Goal: Use online tool/utility: Utilize a website feature to perform a specific function

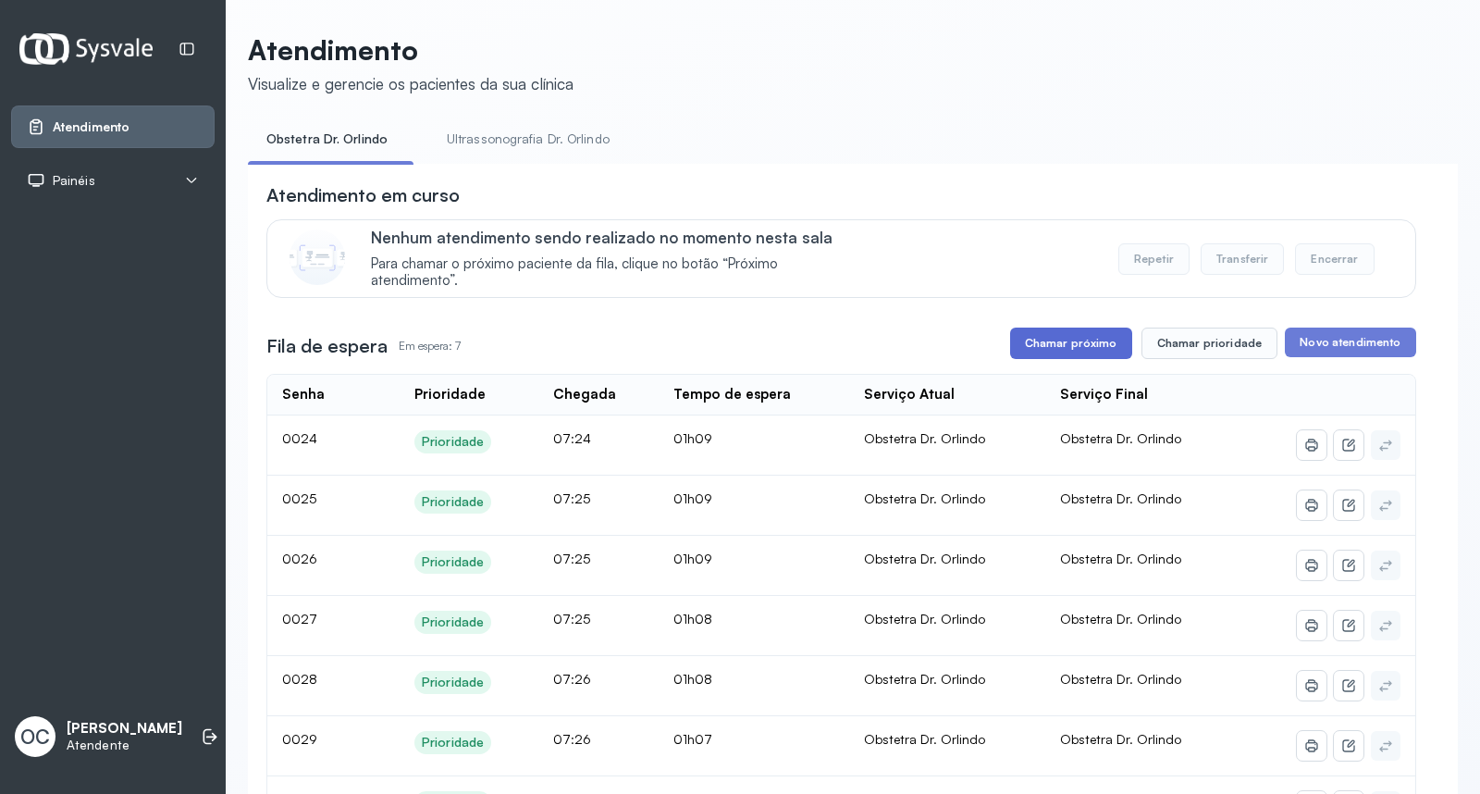
click at [1071, 351] on button "Chamar próximo" at bounding box center [1071, 342] width 122 height 31
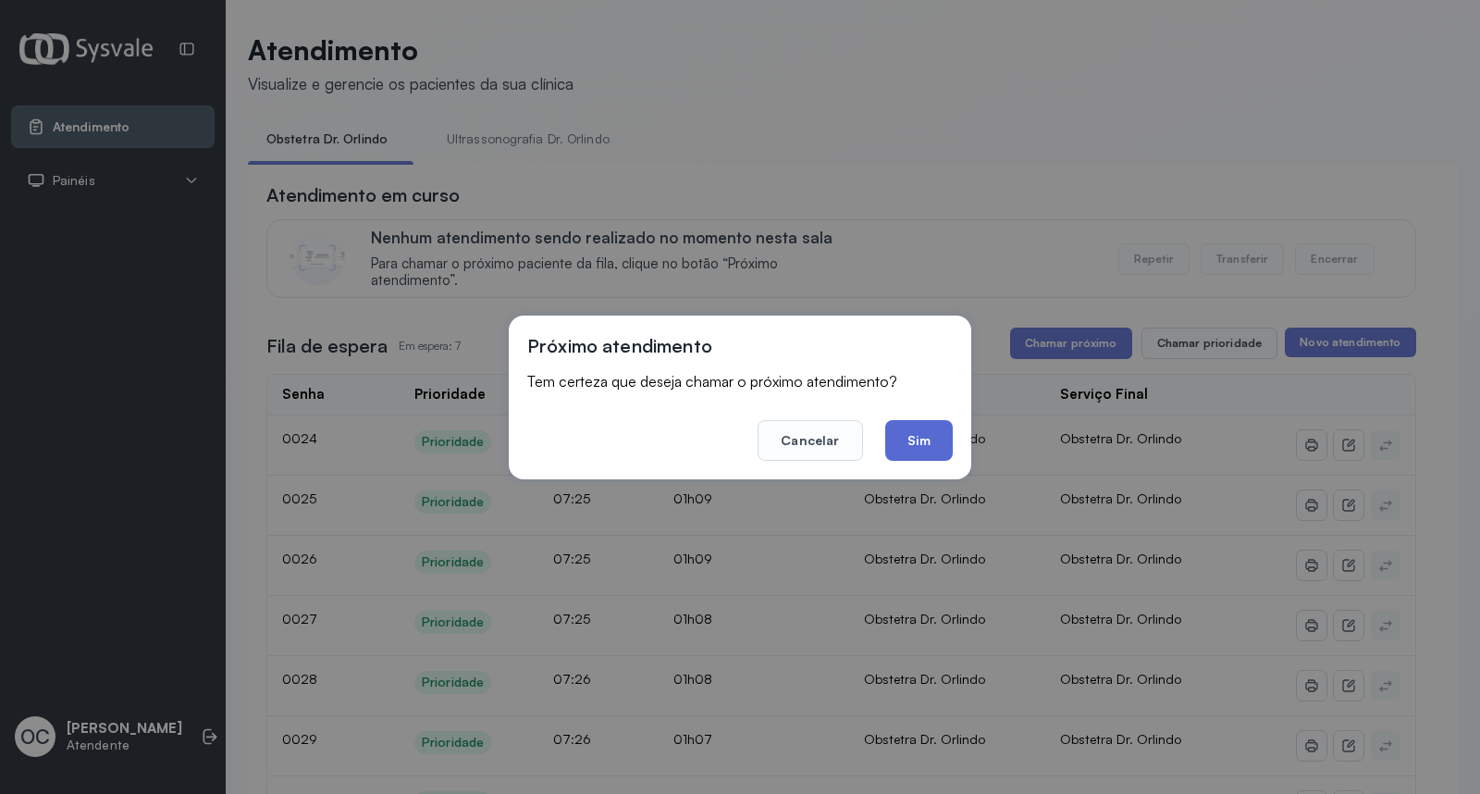
click at [922, 437] on button "Sim" at bounding box center [919, 440] width 68 height 41
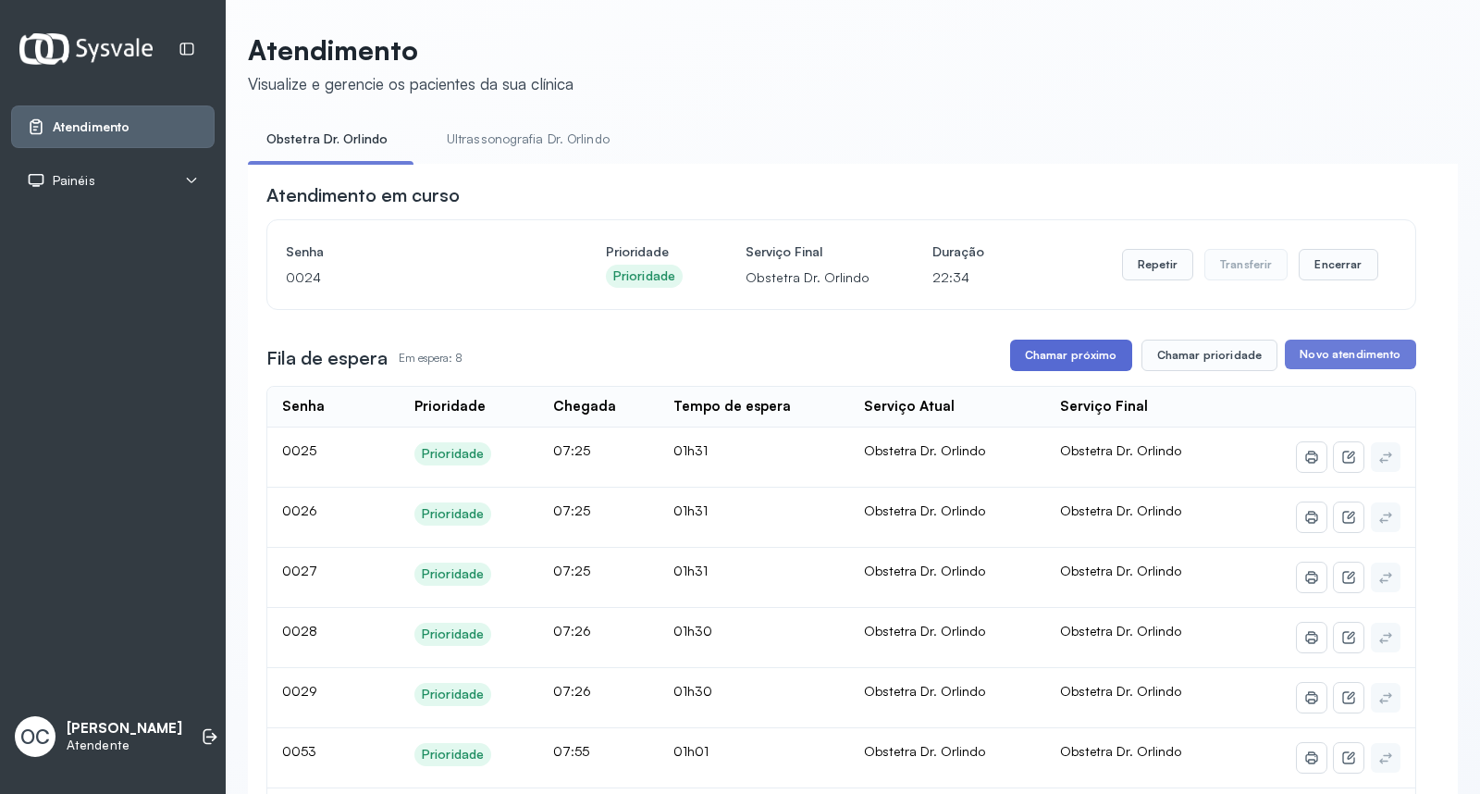
click at [1048, 361] on button "Chamar próximo" at bounding box center [1071, 354] width 122 height 31
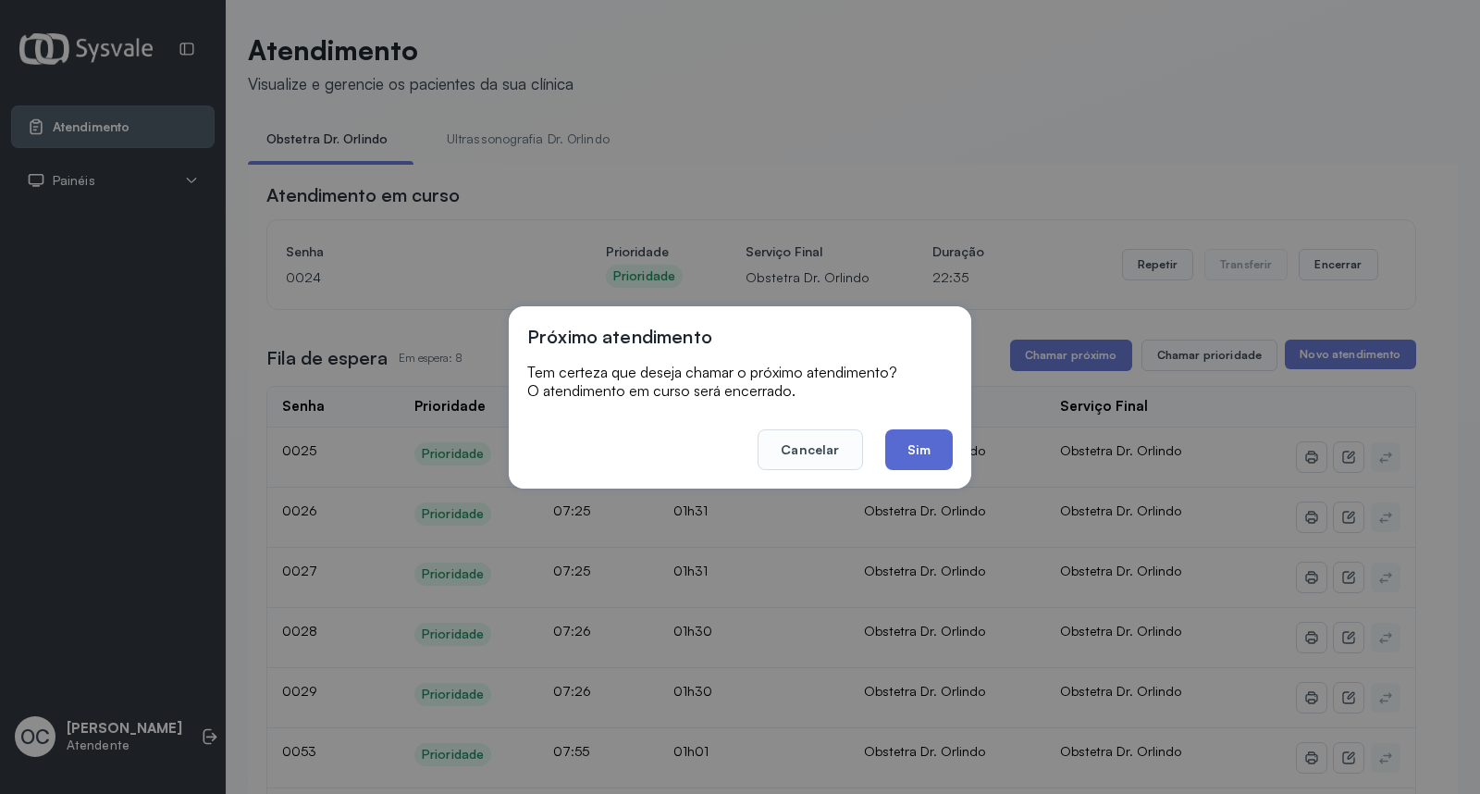
click at [917, 448] on button "Sim" at bounding box center [919, 449] width 68 height 41
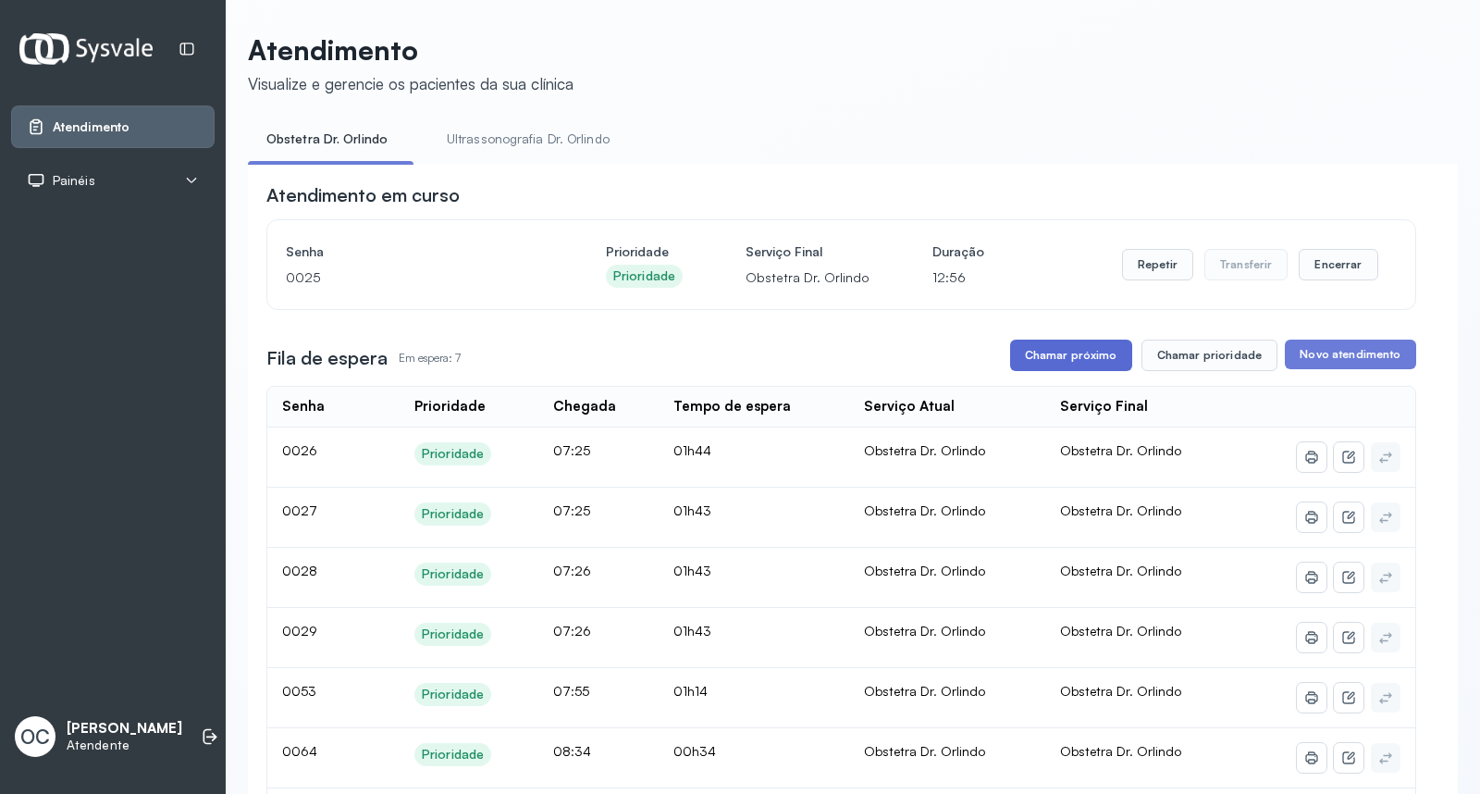
click at [1052, 355] on button "Chamar próximo" at bounding box center [1071, 354] width 122 height 31
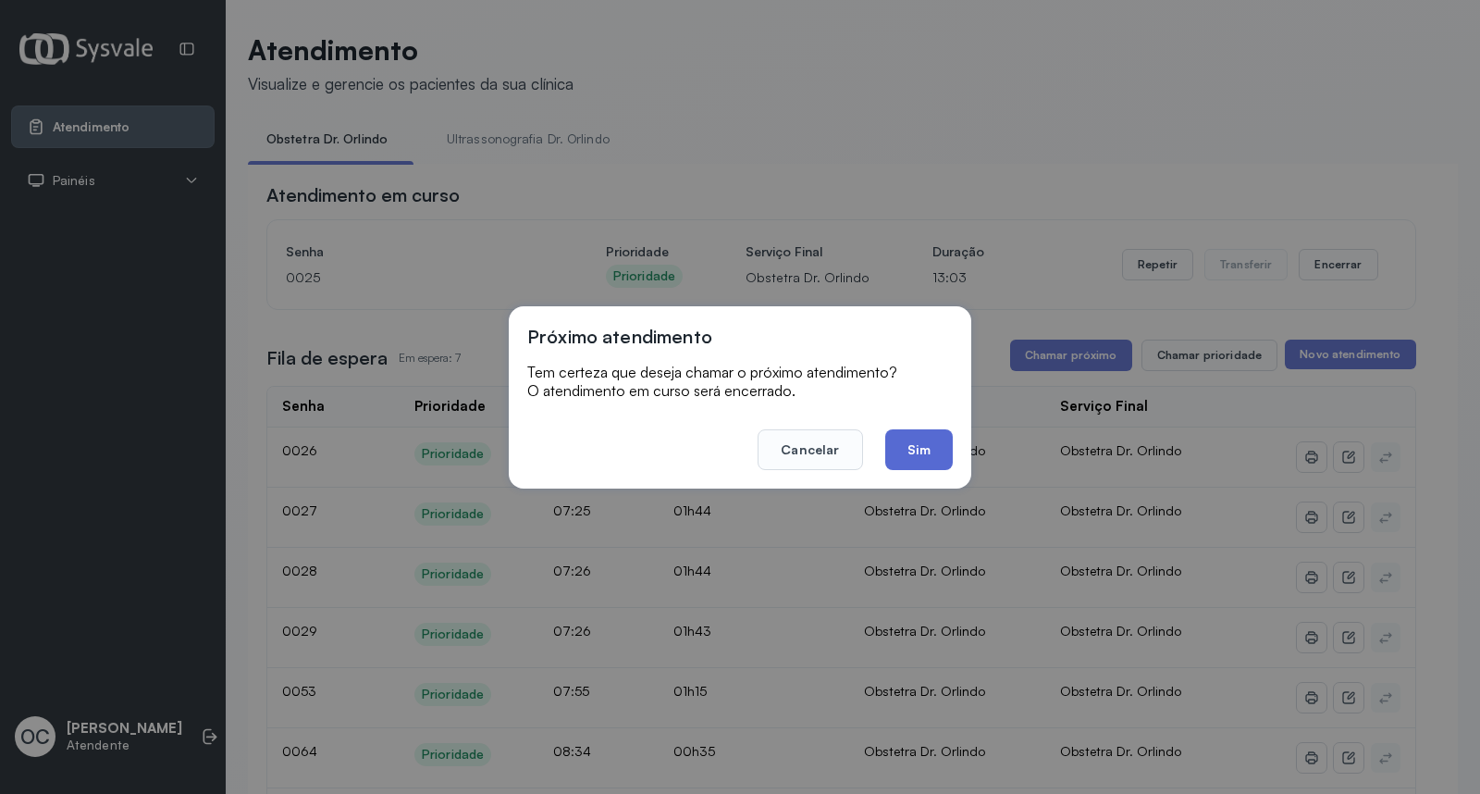
click at [936, 455] on button "Sim" at bounding box center [919, 449] width 68 height 41
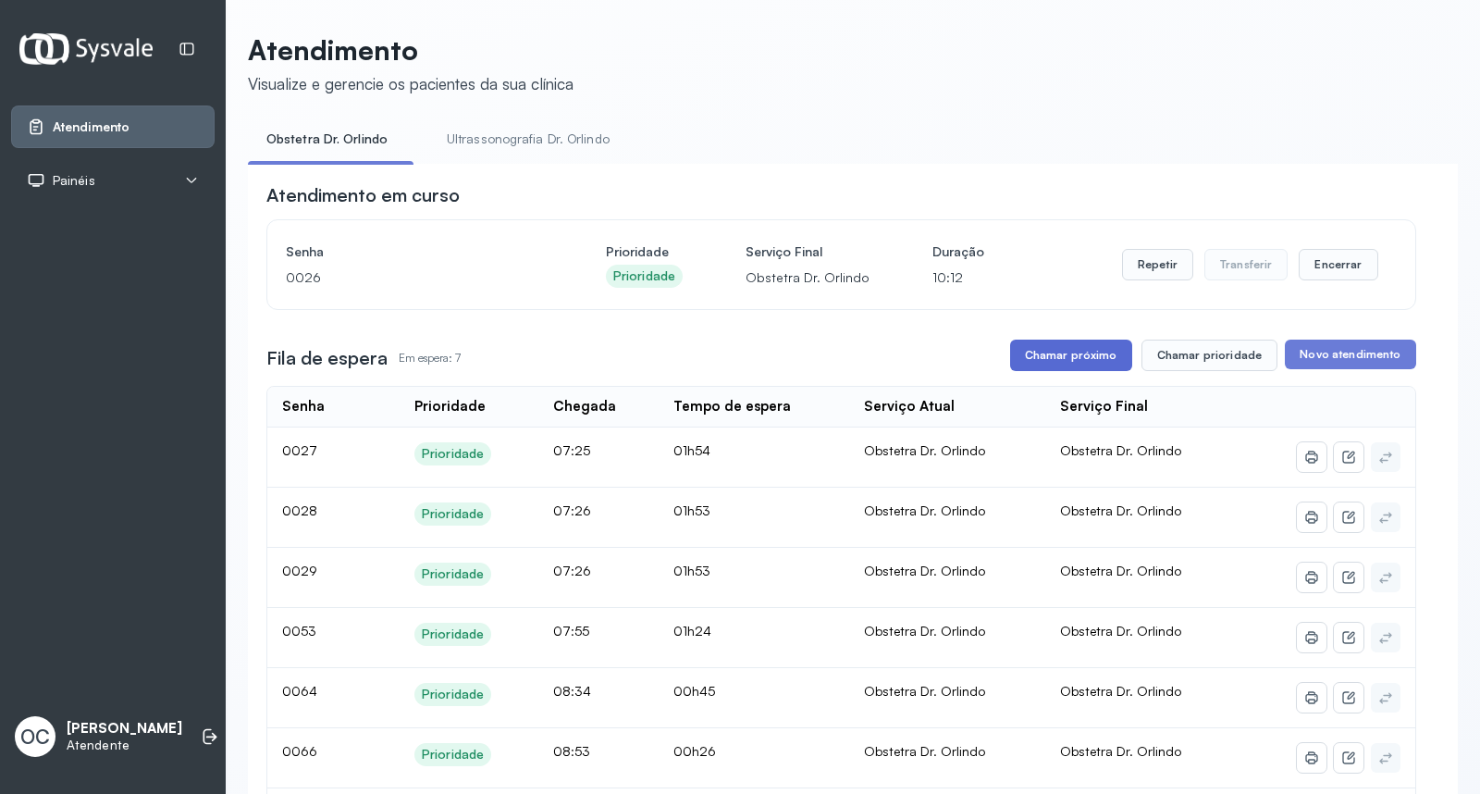
click at [1068, 368] on button "Chamar próximo" at bounding box center [1071, 354] width 122 height 31
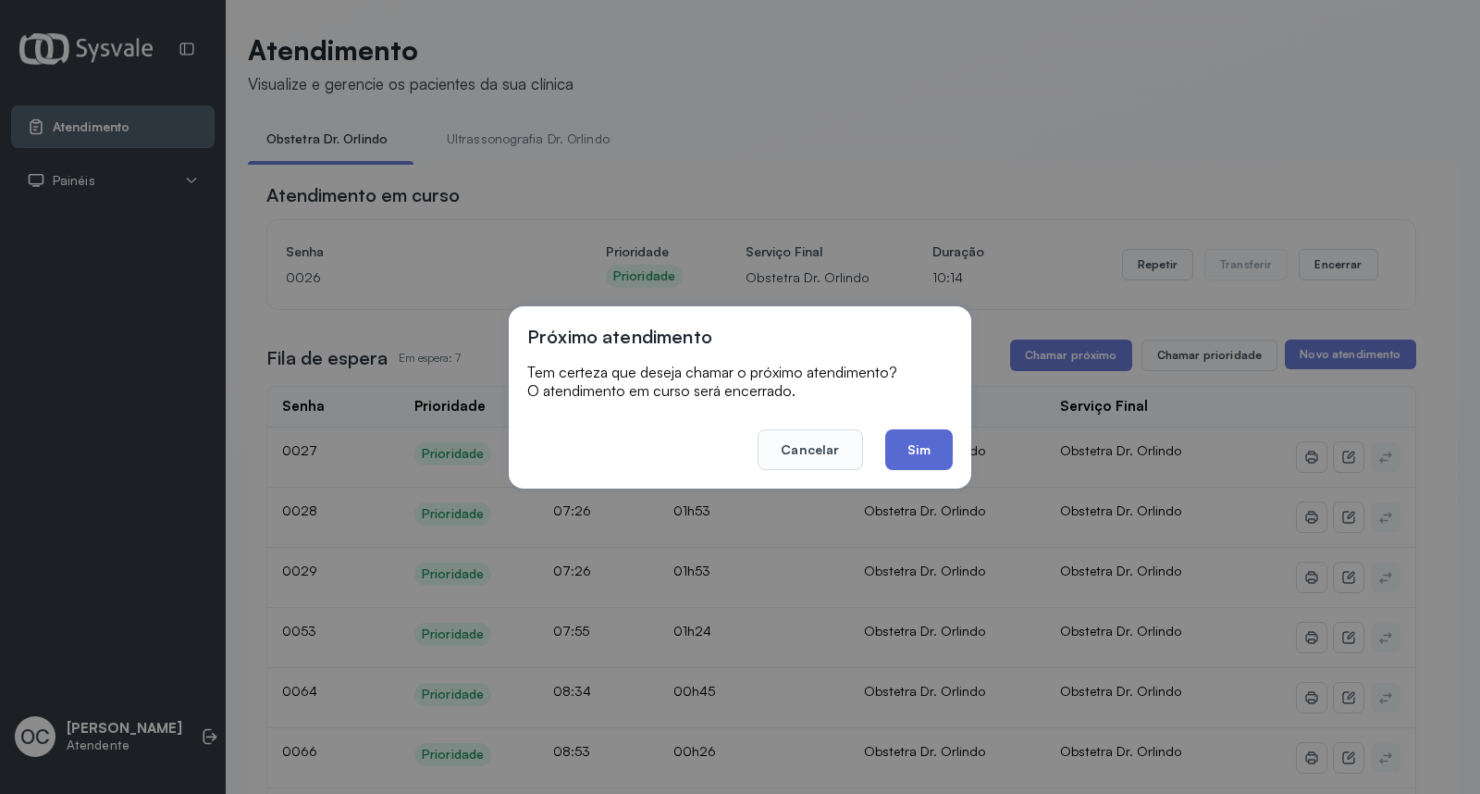
click at [929, 442] on button "Sim" at bounding box center [919, 449] width 68 height 41
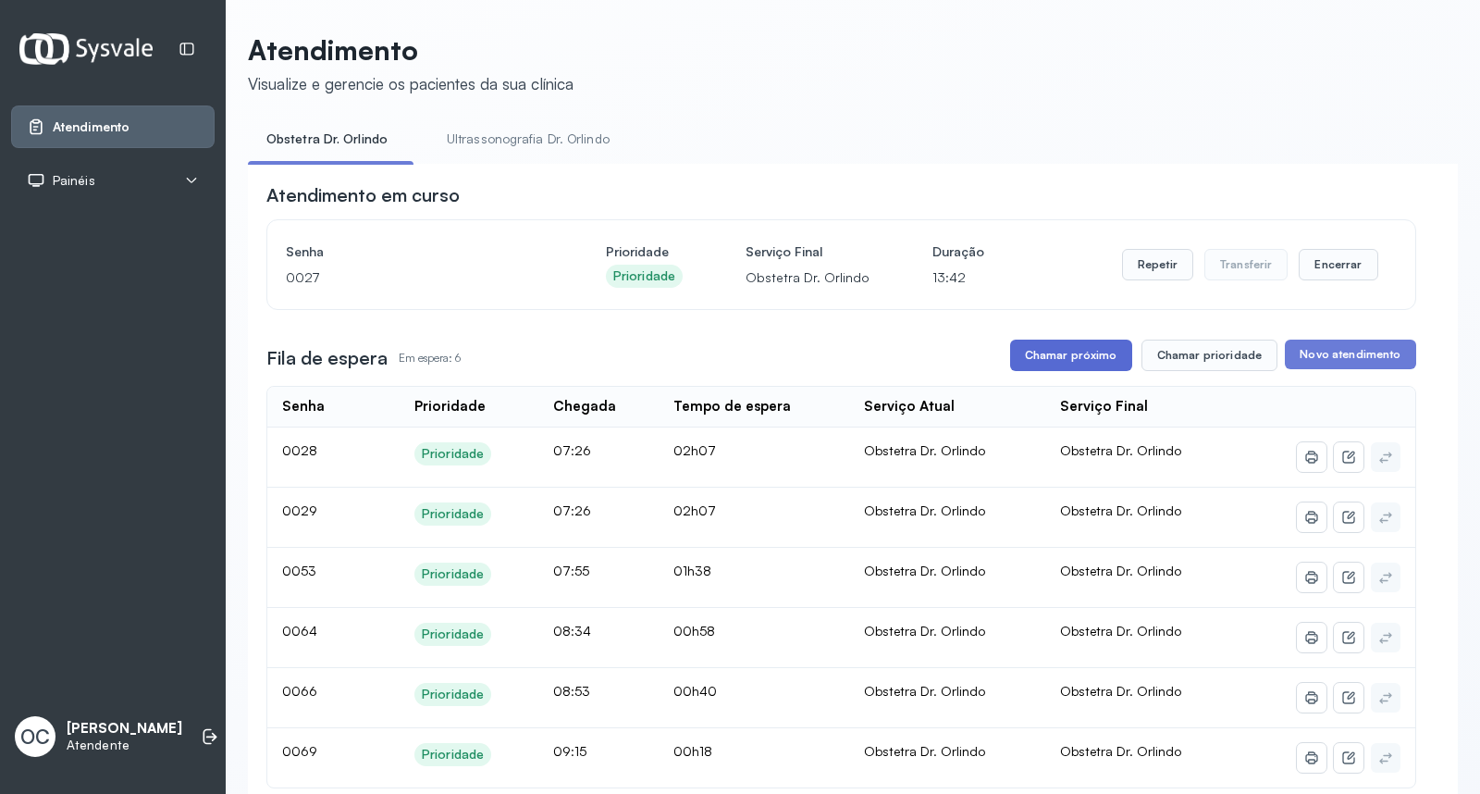
click at [1067, 364] on button "Chamar próximo" at bounding box center [1071, 354] width 122 height 31
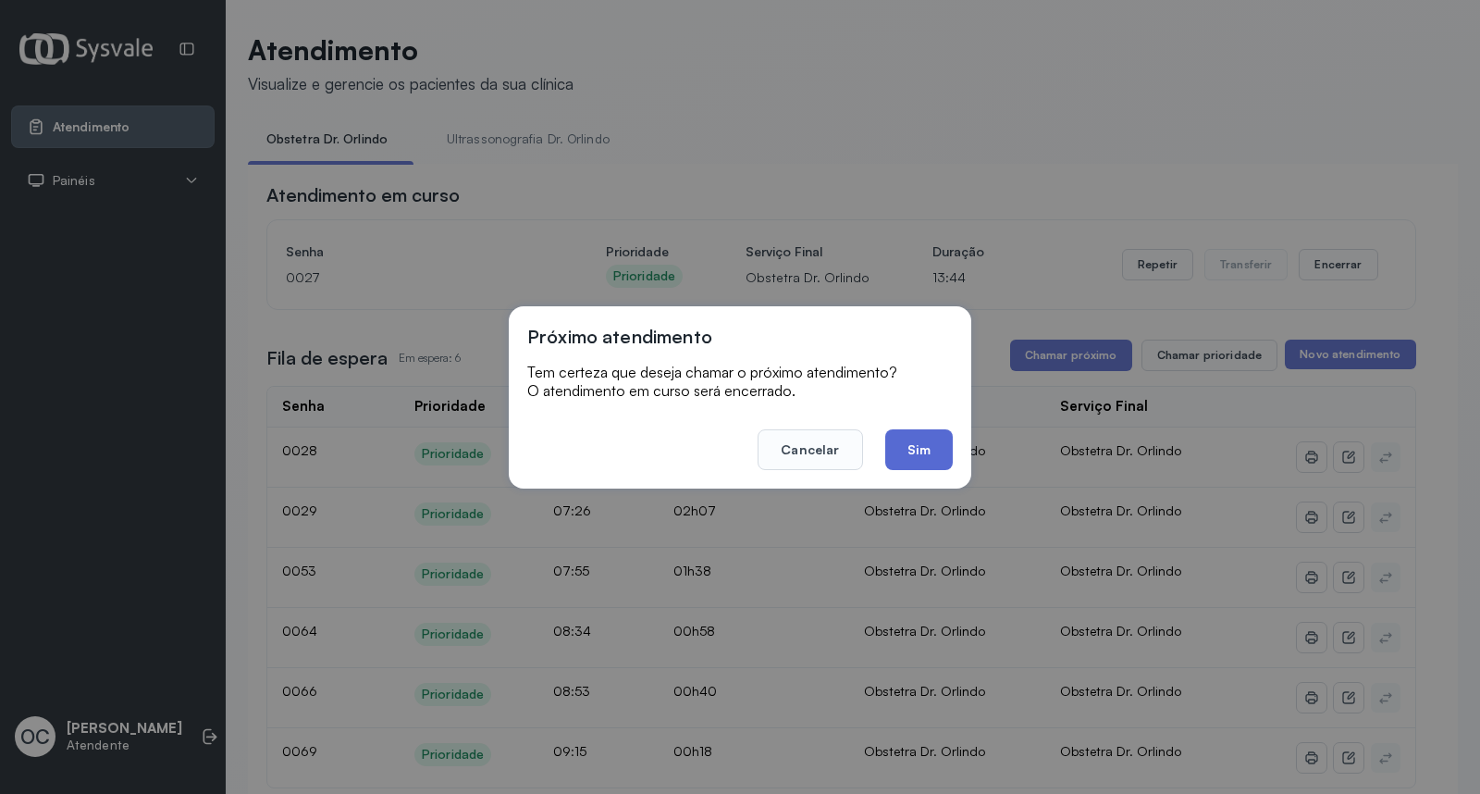
click at [927, 455] on button "Sim" at bounding box center [919, 449] width 68 height 41
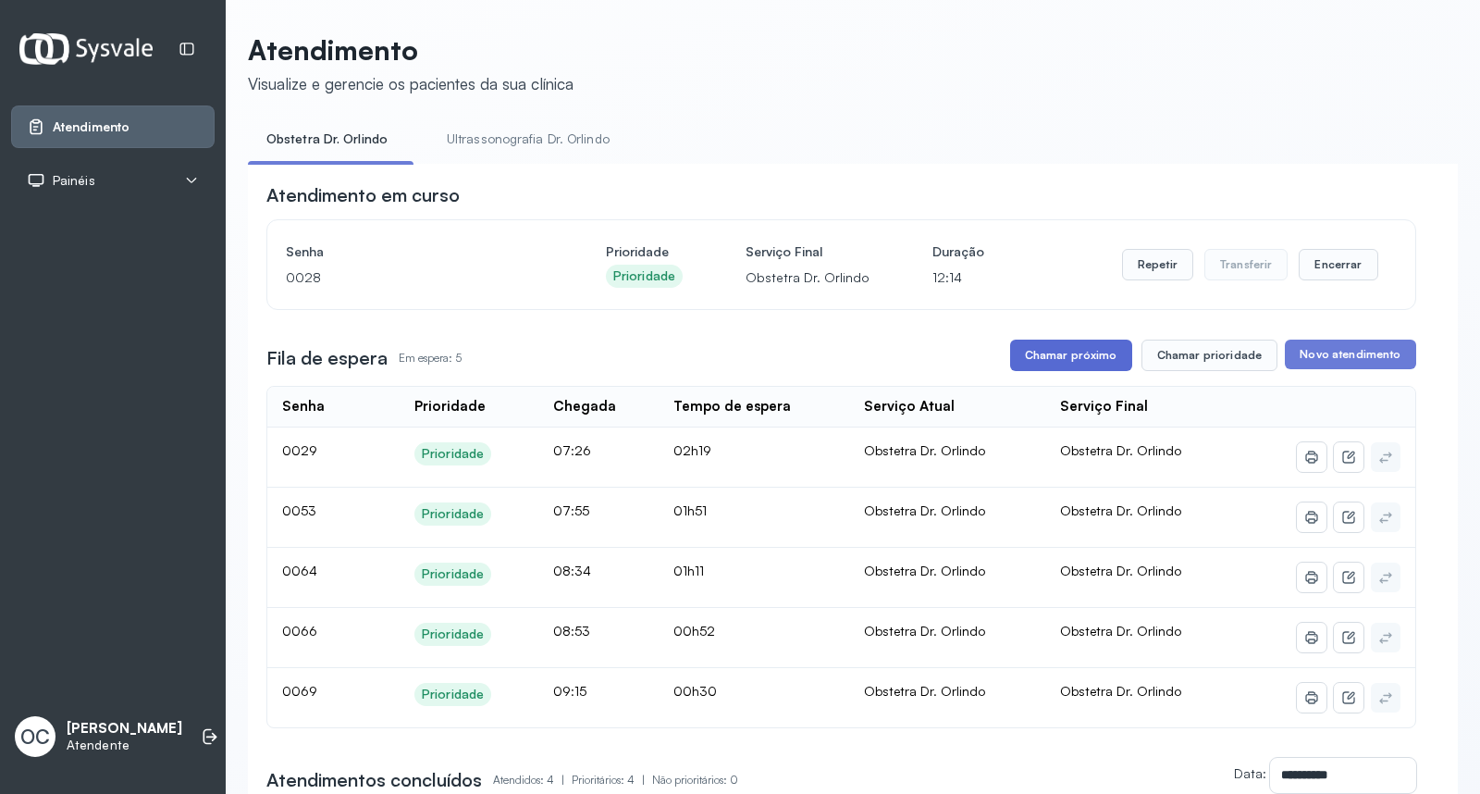
click at [1052, 356] on button "Chamar próximo" at bounding box center [1071, 354] width 122 height 31
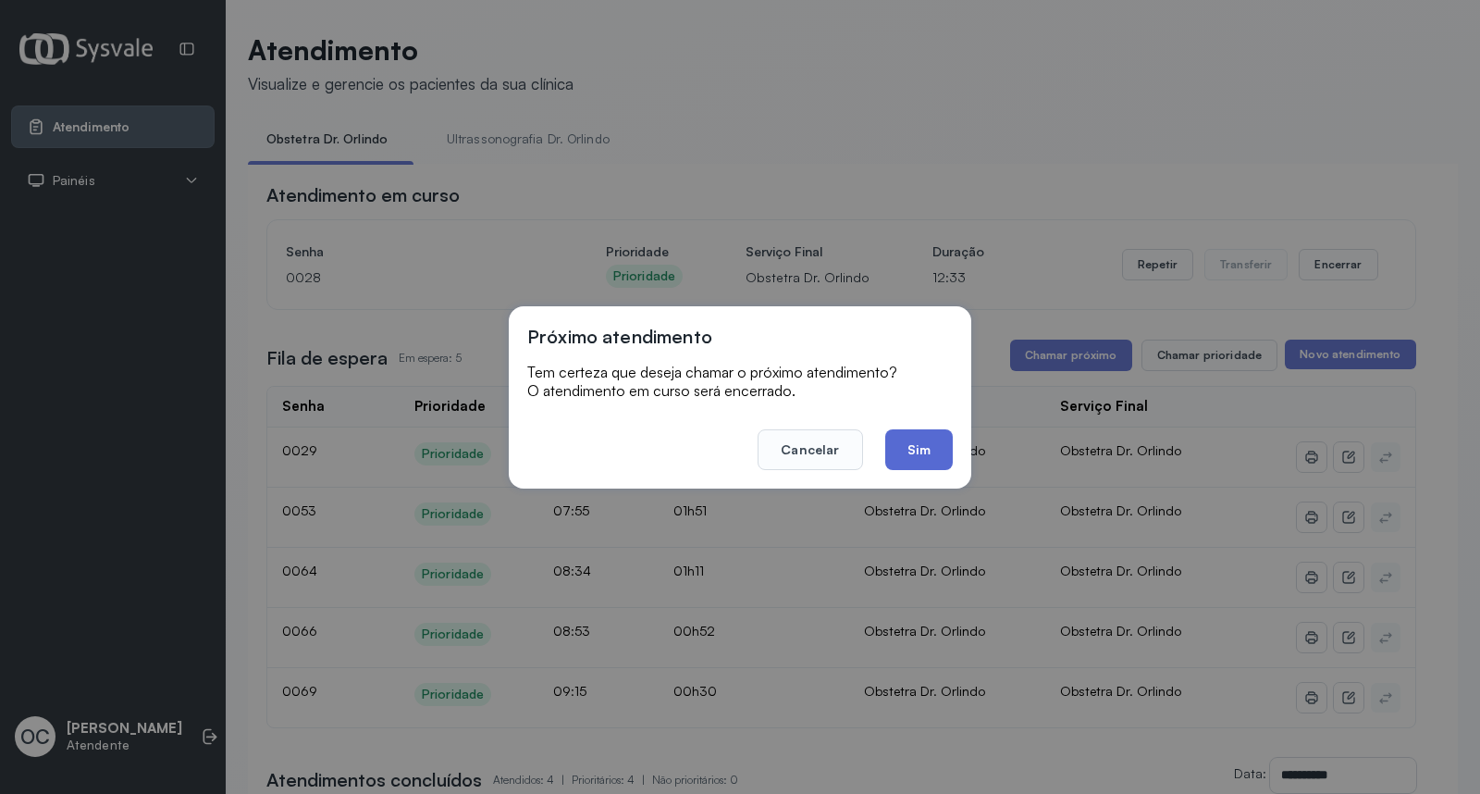
click at [911, 453] on button "Sim" at bounding box center [919, 449] width 68 height 41
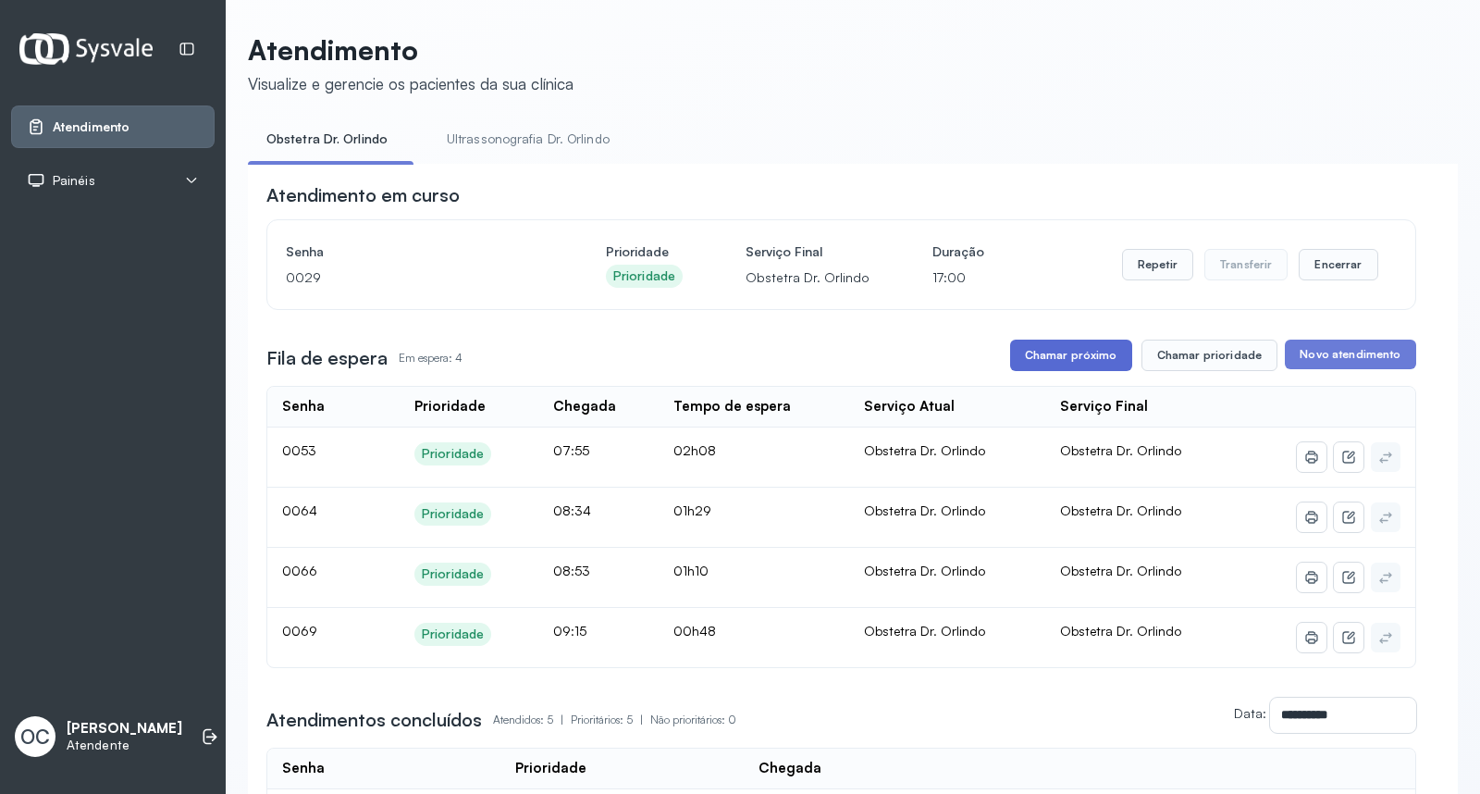
click at [1037, 353] on button "Chamar próximo" at bounding box center [1071, 354] width 122 height 31
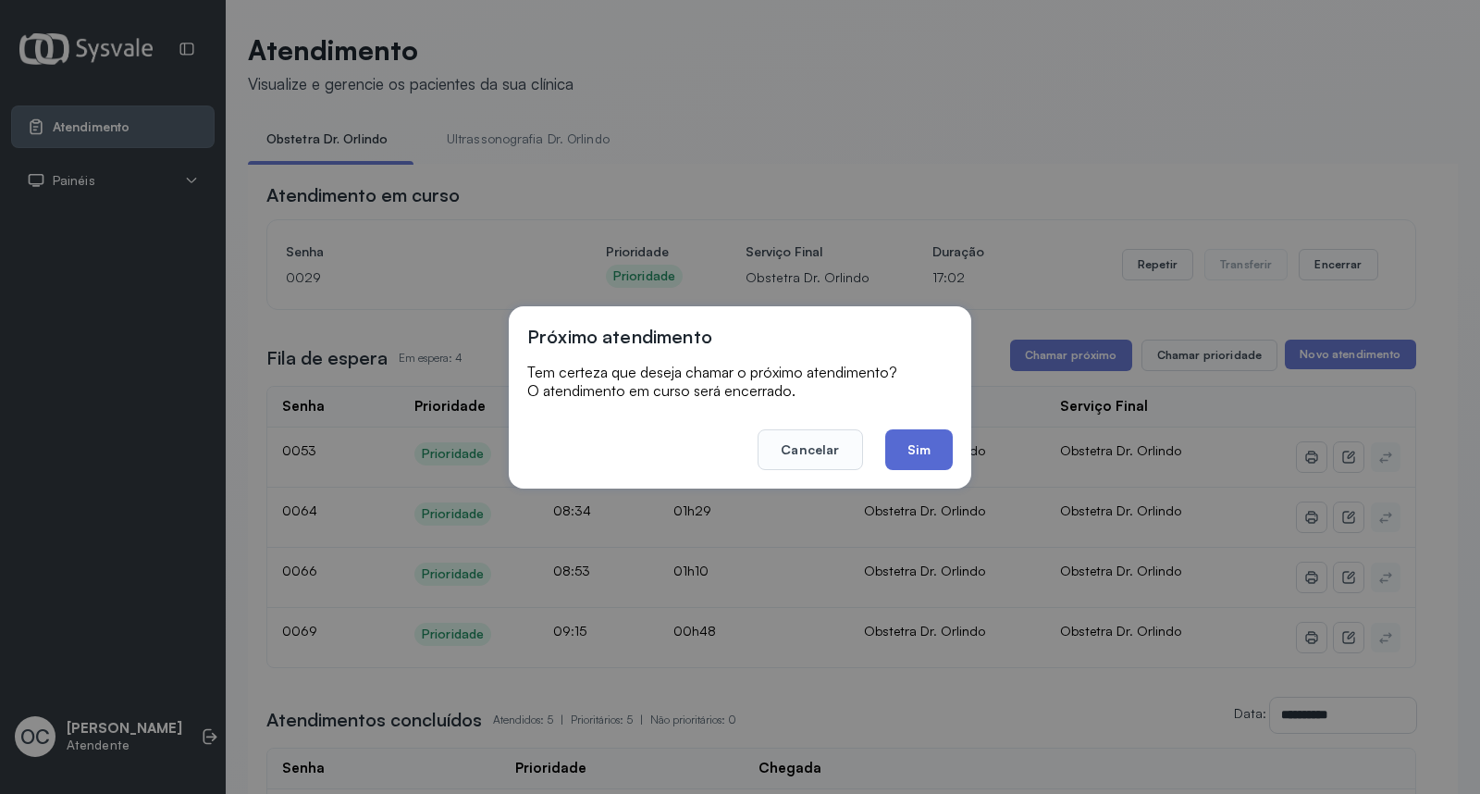
click at [907, 454] on button "Sim" at bounding box center [919, 449] width 68 height 41
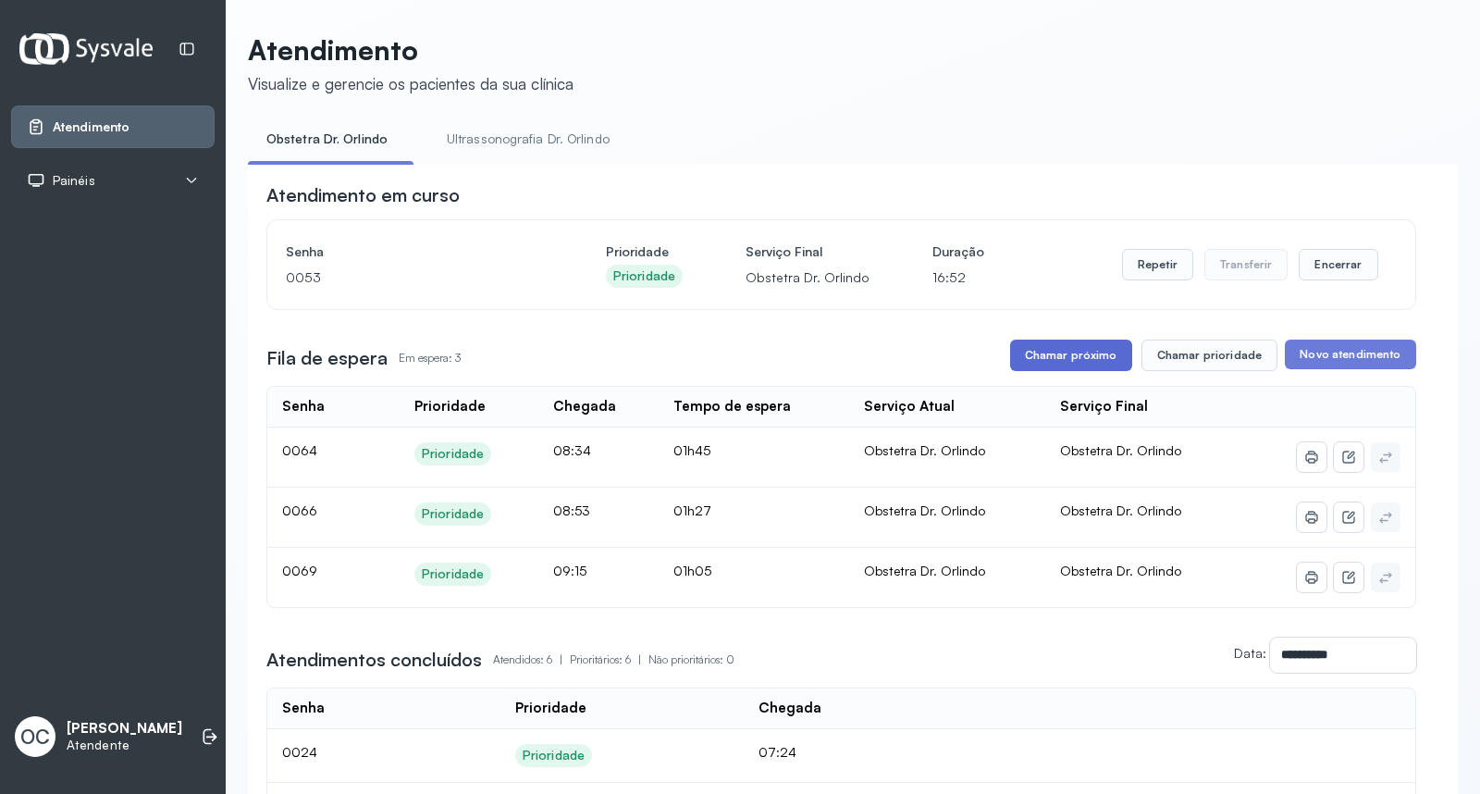
click at [1043, 349] on button "Chamar próximo" at bounding box center [1071, 354] width 122 height 31
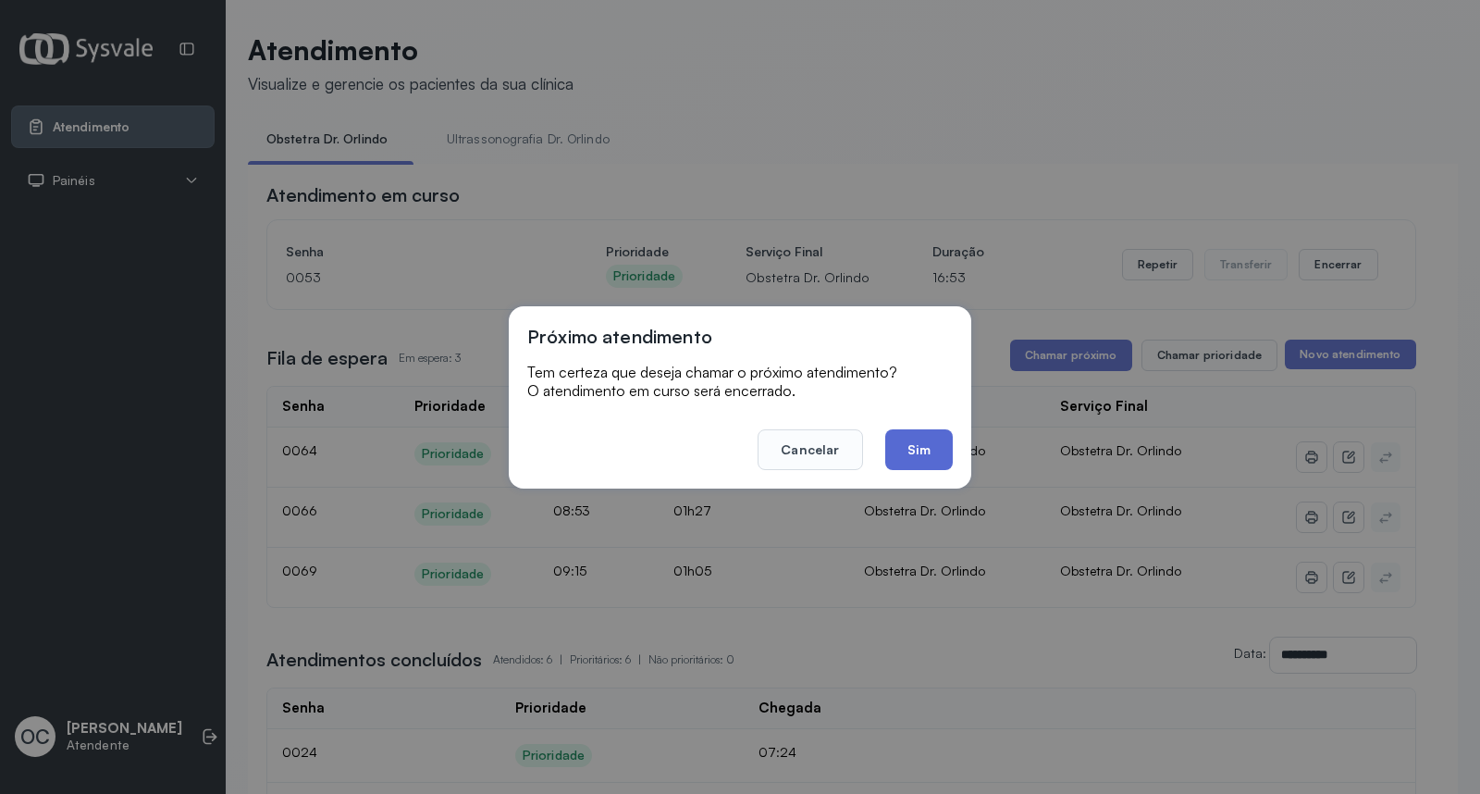
click at [925, 449] on button "Sim" at bounding box center [919, 449] width 68 height 41
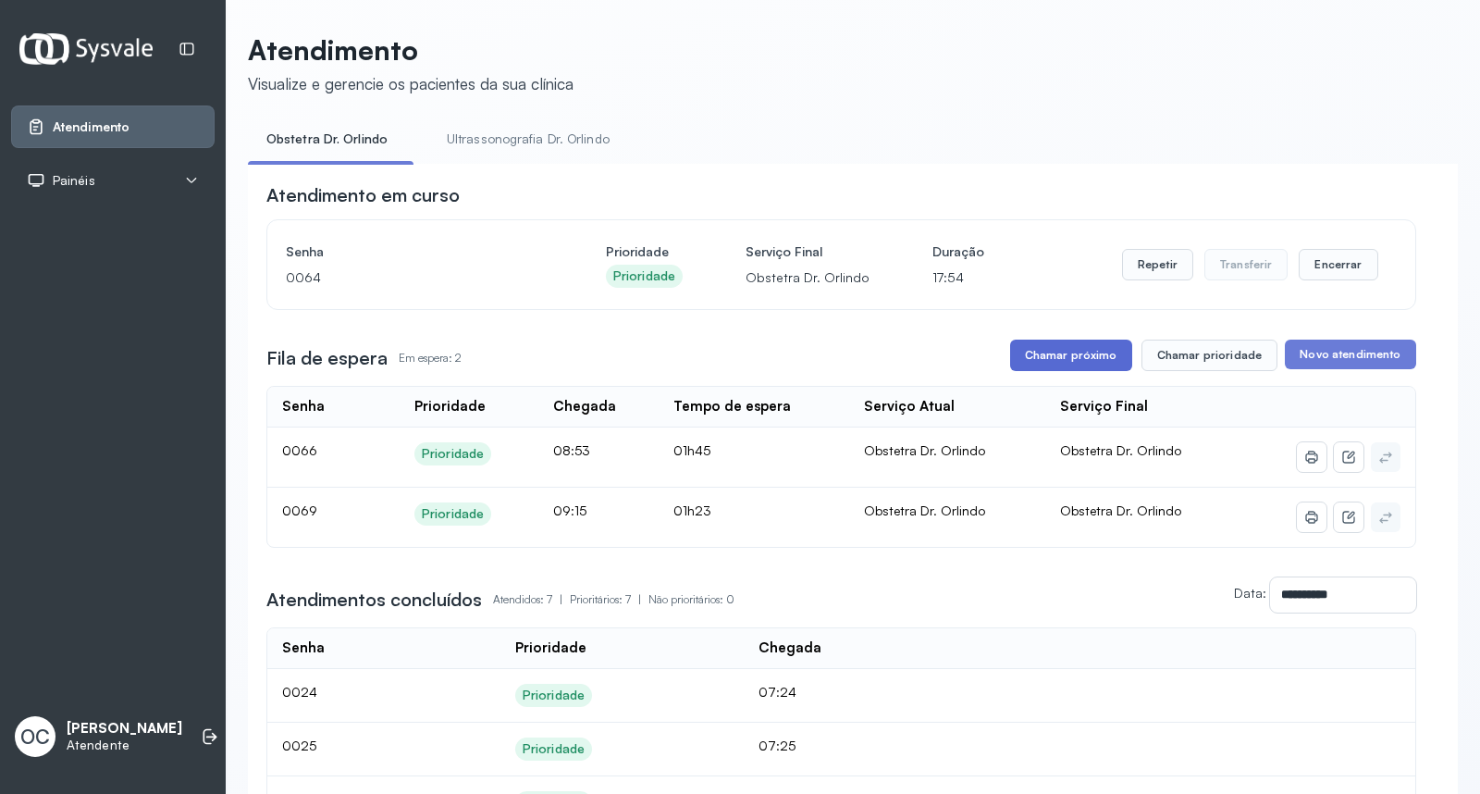
click at [1102, 367] on button "Chamar próximo" at bounding box center [1071, 354] width 122 height 31
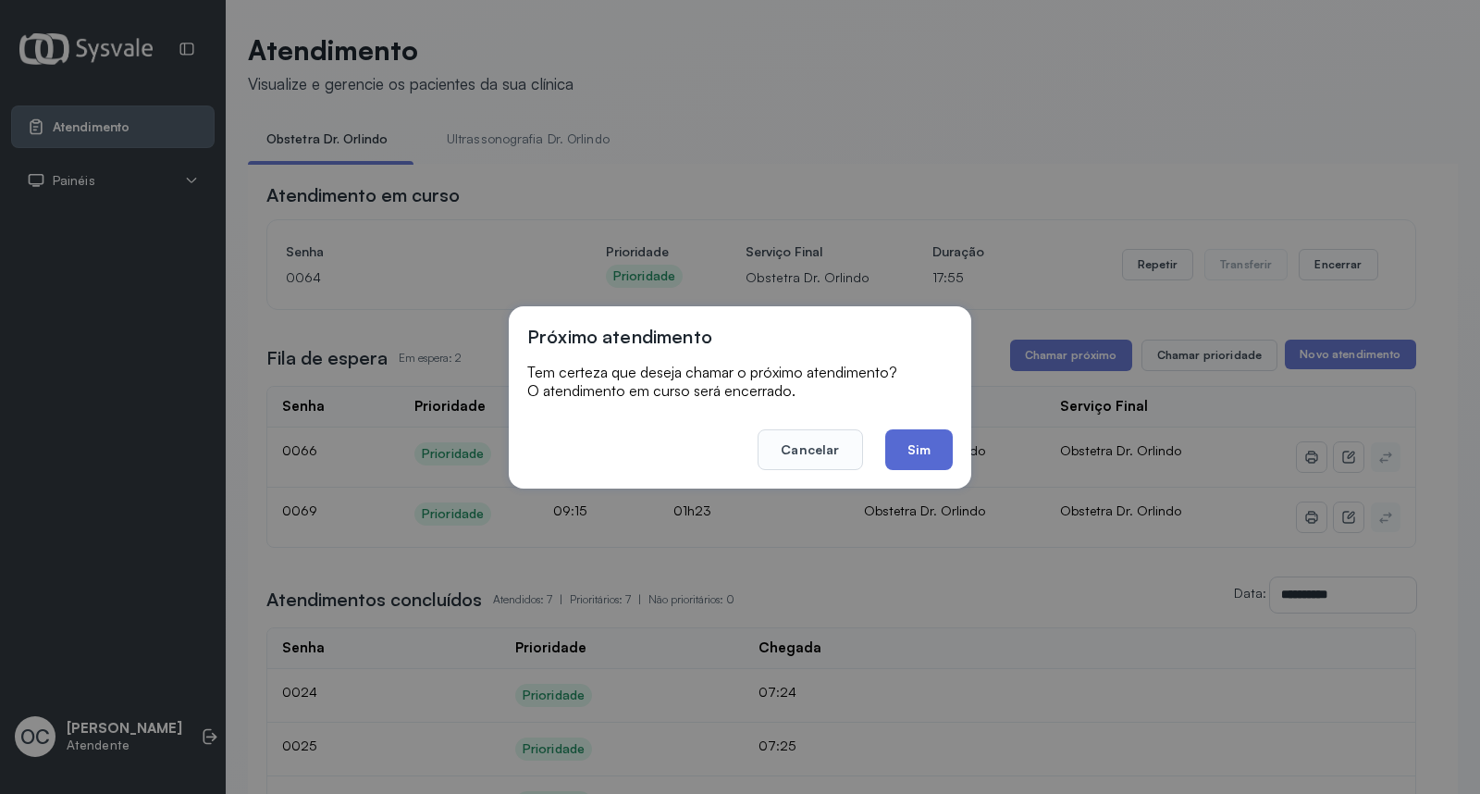
click at [911, 451] on button "Sim" at bounding box center [919, 449] width 68 height 41
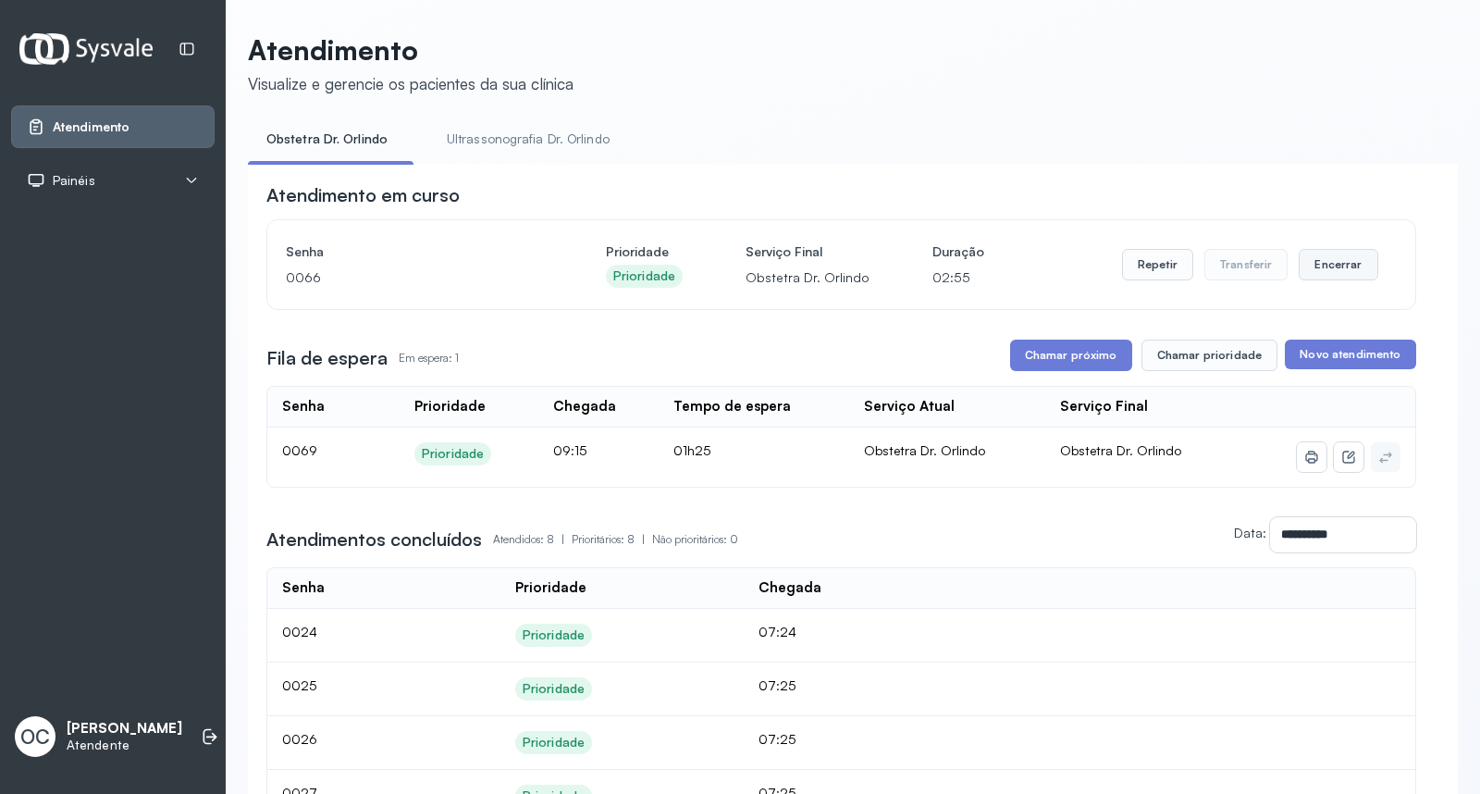
click at [1300, 265] on button "Encerrar" at bounding box center [1337, 264] width 79 height 31
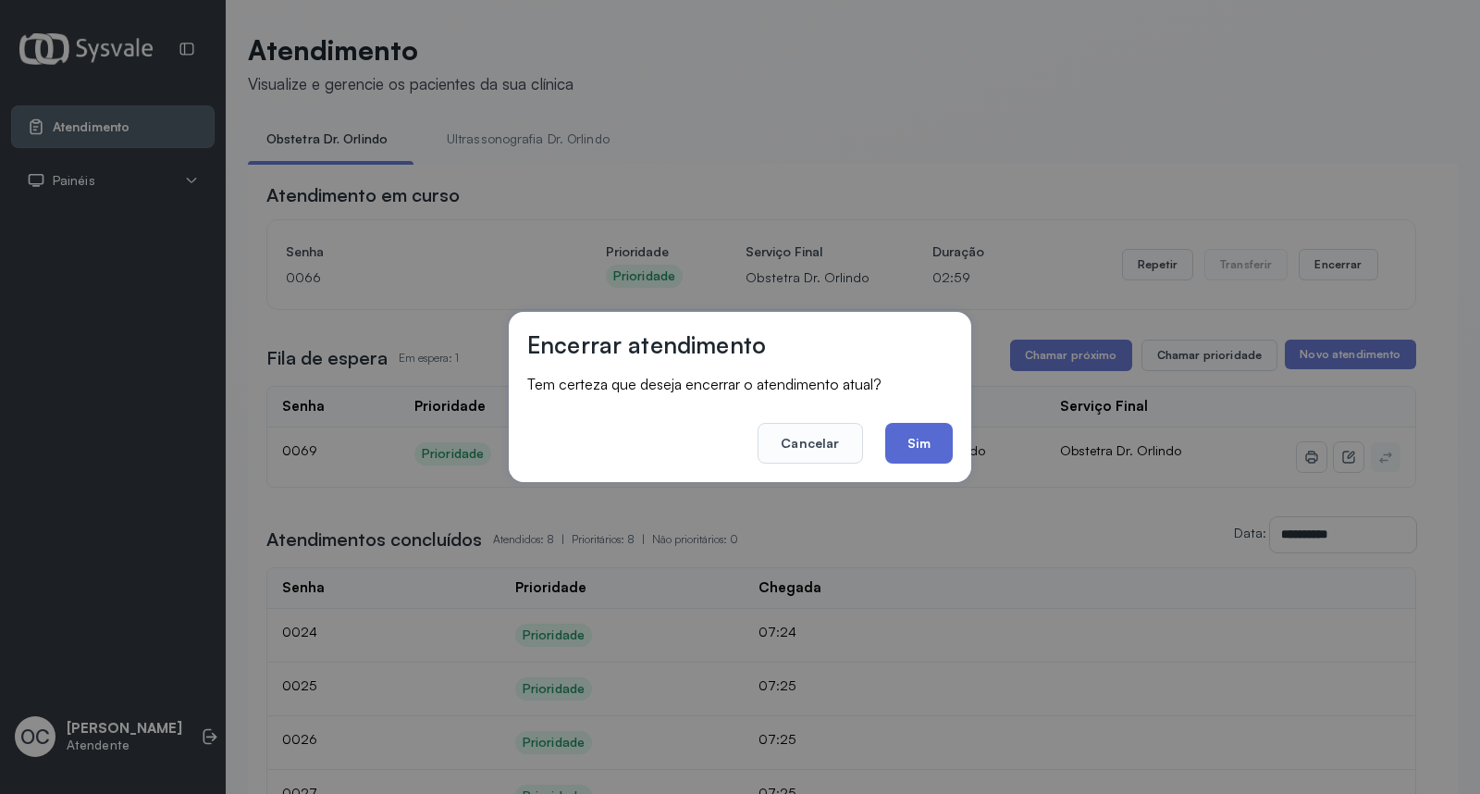
click at [917, 449] on button "Sim" at bounding box center [919, 443] width 68 height 41
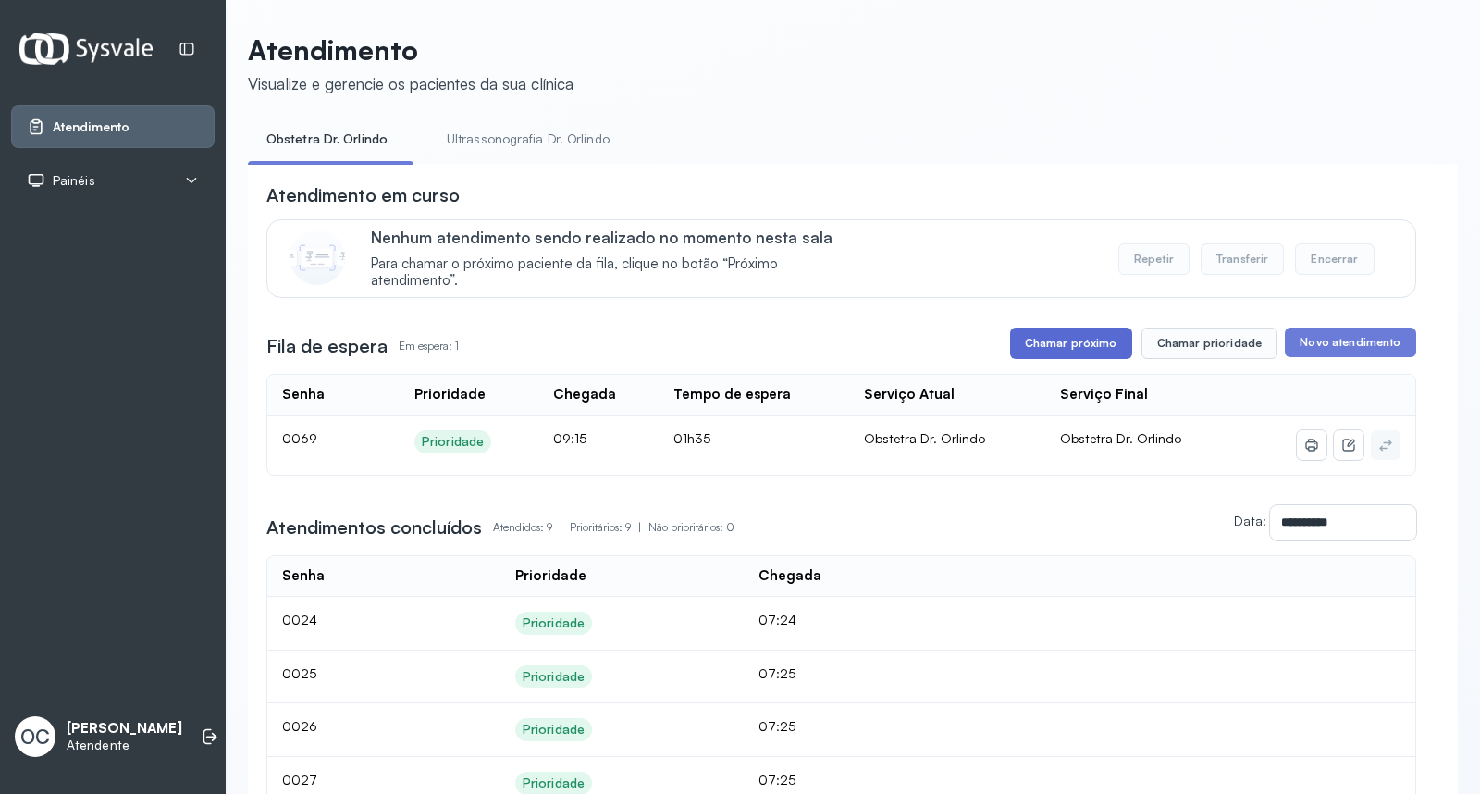
click at [1051, 352] on button "Chamar próximo" at bounding box center [1071, 342] width 122 height 31
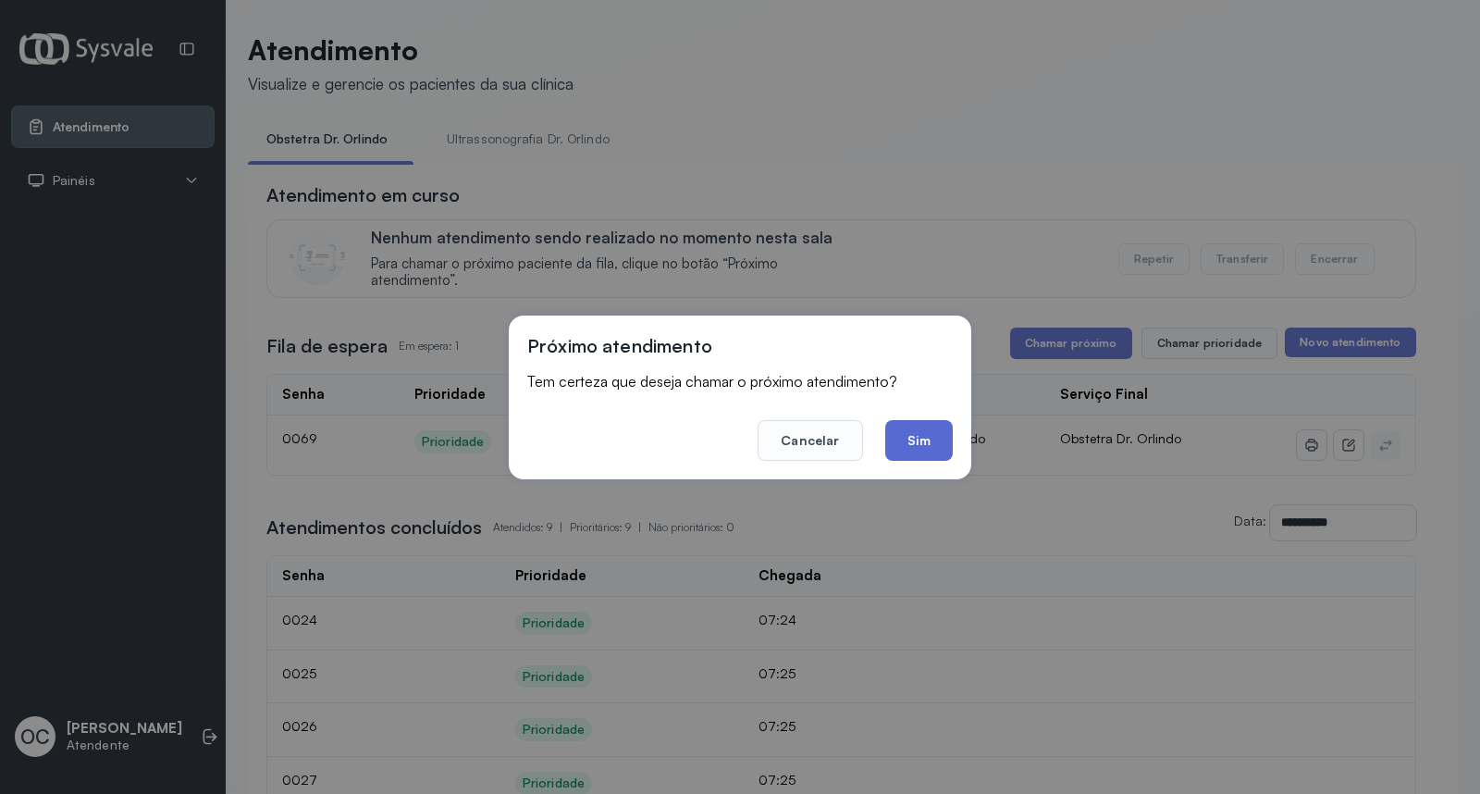
click at [930, 437] on button "Sim" at bounding box center [919, 440] width 68 height 41
